Goal: Task Accomplishment & Management: Manage account settings

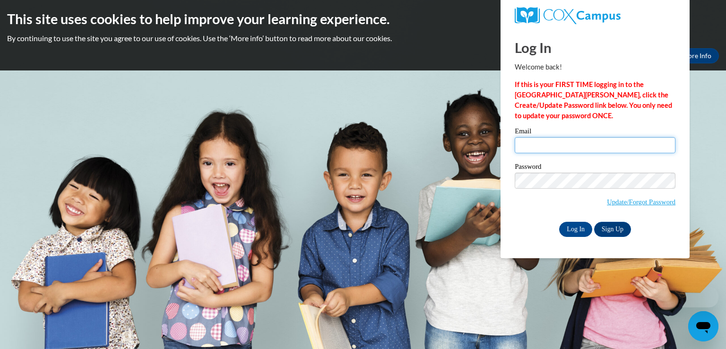
click at [529, 142] on input "Email" at bounding box center [595, 145] width 161 height 16
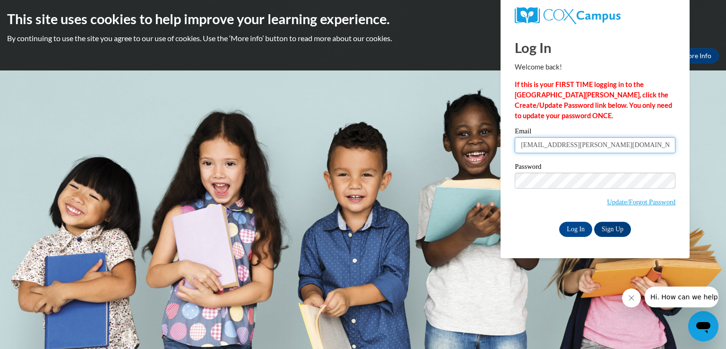
type input "[EMAIL_ADDRESS][PERSON_NAME][DOMAIN_NAME]"
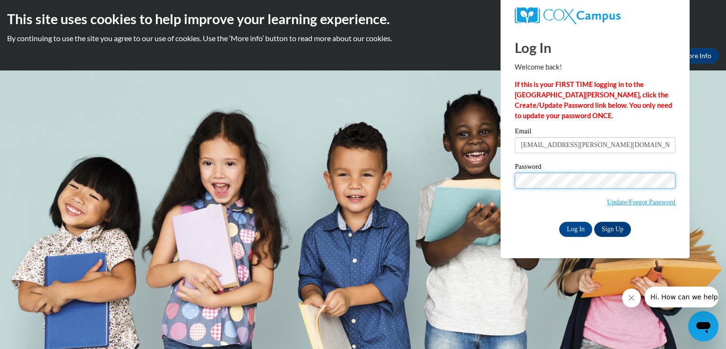
click at [559, 222] on input "Log In" at bounding box center [575, 229] width 33 height 15
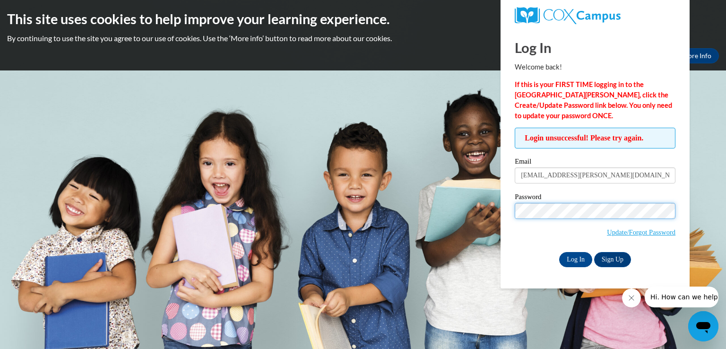
click at [559, 252] on input "Log In" at bounding box center [575, 259] width 33 height 15
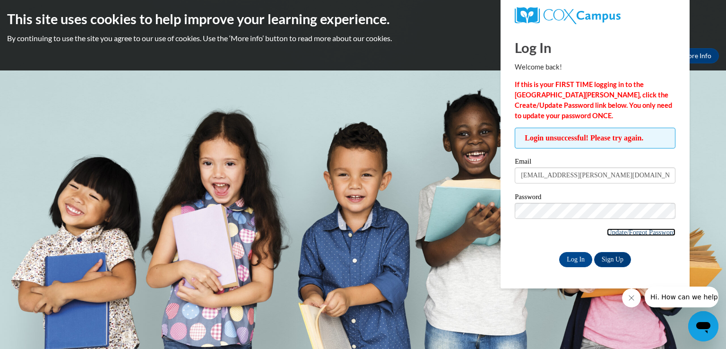
click at [655, 230] on link "Update/Forgot Password" at bounding box center [641, 232] width 69 height 8
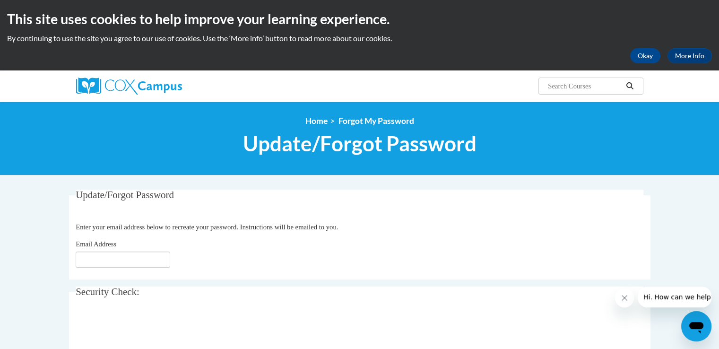
click at [485, 210] on fieldset "Update/Forgot Password Please enter your email address Enter your email address…" at bounding box center [359, 235] width 581 height 90
click at [94, 258] on input "Email Address" at bounding box center [123, 259] width 95 height 16
type input "[EMAIL_ADDRESS][DOMAIN_NAME]"
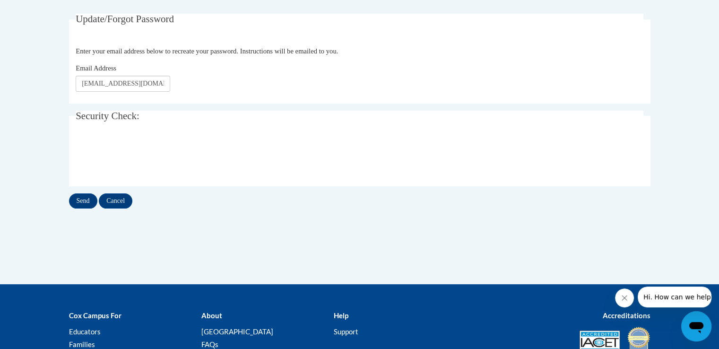
scroll to position [227, 0]
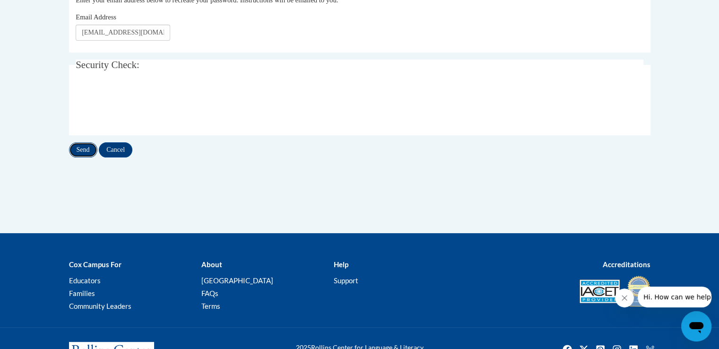
click at [81, 147] on input "Send" at bounding box center [83, 149] width 28 height 15
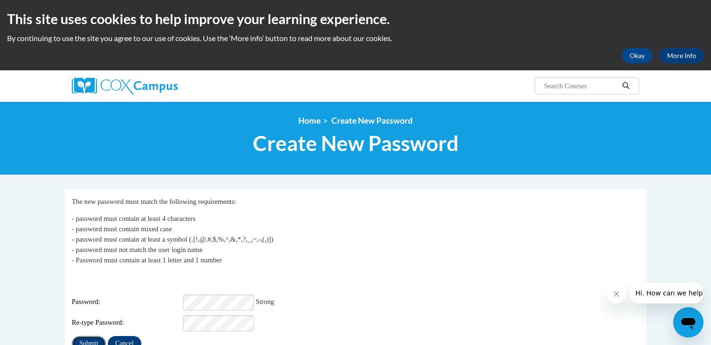
click at [89, 338] on input "Submit" at bounding box center [89, 343] width 34 height 15
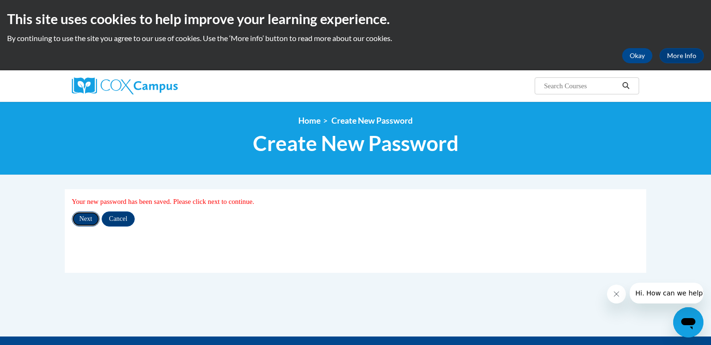
click at [86, 221] on input "Next" at bounding box center [86, 219] width 28 height 15
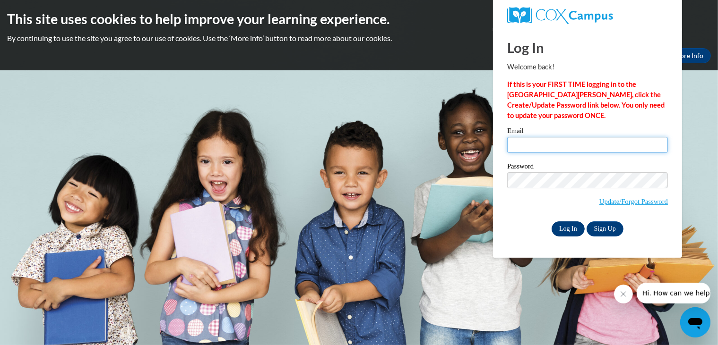
type input "[EMAIL_ADDRESS][PERSON_NAME][DOMAIN_NAME]"
click at [571, 230] on input "Log In" at bounding box center [568, 229] width 33 height 15
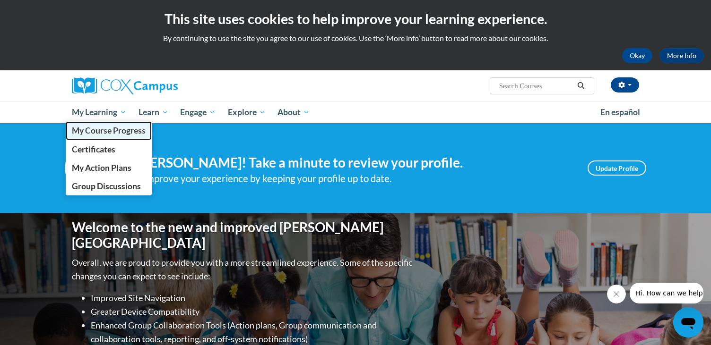
click at [119, 134] on span "My Course Progress" at bounding box center [109, 131] width 74 height 10
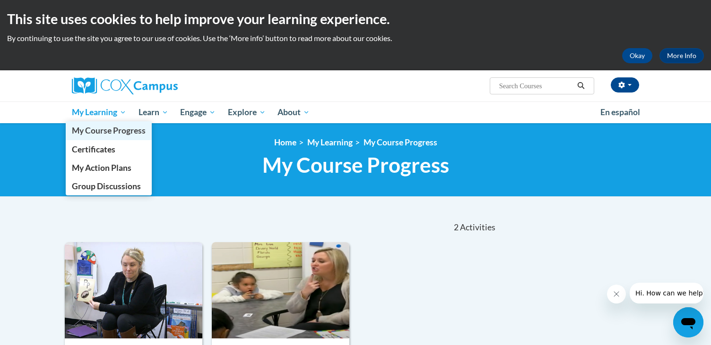
click at [99, 133] on span "My Course Progress" at bounding box center [109, 131] width 74 height 10
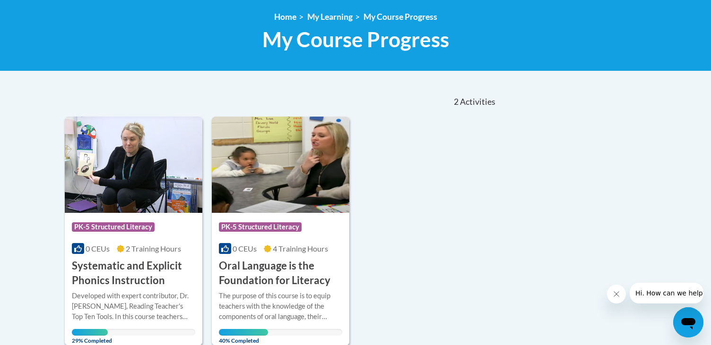
scroll to position [88, 0]
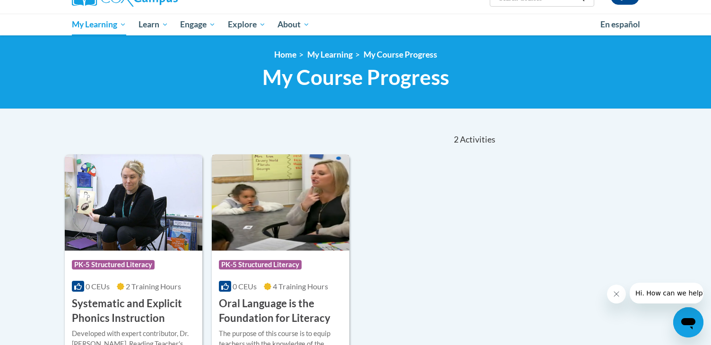
click at [280, 230] on img at bounding box center [281, 203] width 138 height 96
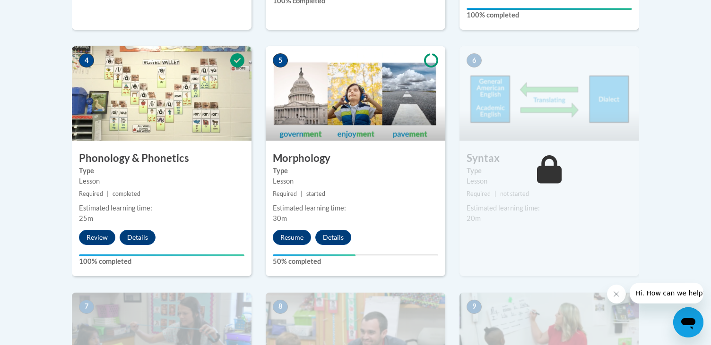
scroll to position [546, 0]
click at [362, 104] on img at bounding box center [356, 93] width 180 height 95
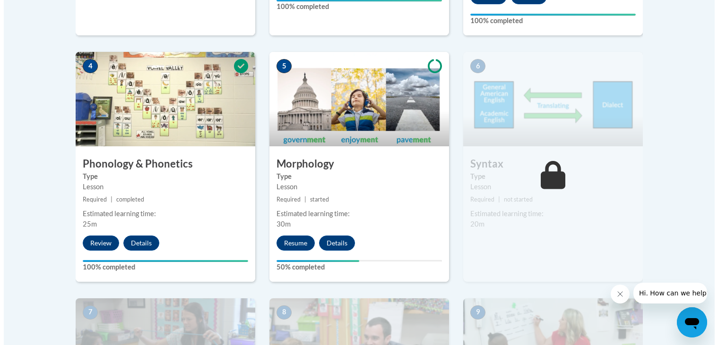
scroll to position [540, 0]
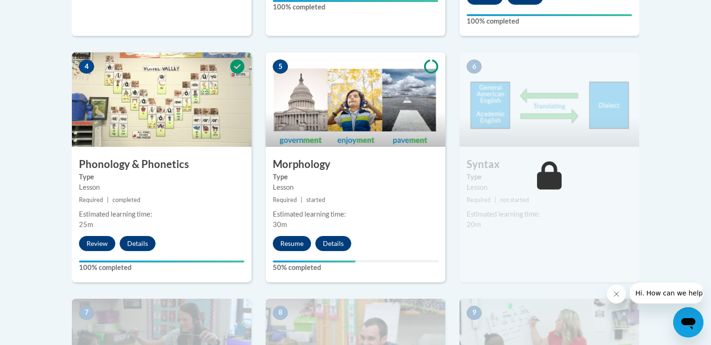
click at [486, 120] on img at bounding box center [549, 99] width 180 height 95
click at [329, 103] on img at bounding box center [356, 99] width 180 height 95
drag, startPoint x: 289, startPoint y: 242, endPoint x: 14, endPoint y: 9, distance: 360.7
click at [14, 9] on body "This site uses cookies to help improve your learning experience. By continuing …" at bounding box center [355, 223] width 711 height 1527
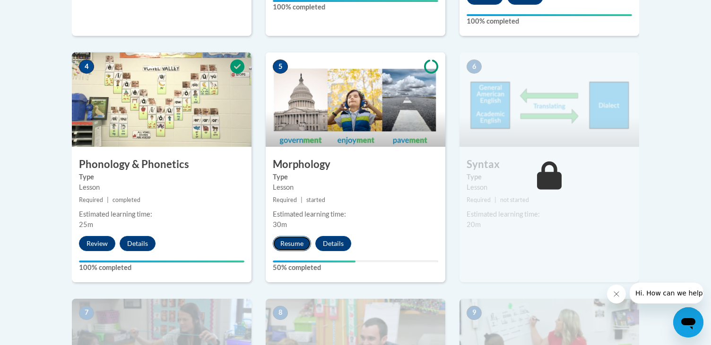
click at [297, 244] on button "Resume" at bounding box center [292, 243] width 38 height 15
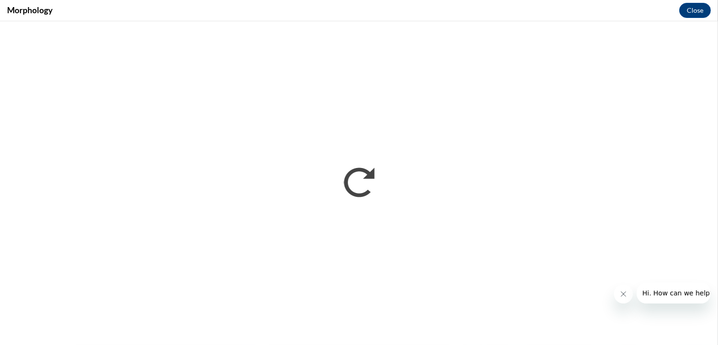
scroll to position [0, 0]
click at [501, 15] on div "Morphology Close" at bounding box center [359, 10] width 718 height 21
click at [624, 292] on icon "Close message from company" at bounding box center [623, 294] width 8 height 8
